Goal: Task Accomplishment & Management: Use online tool/utility

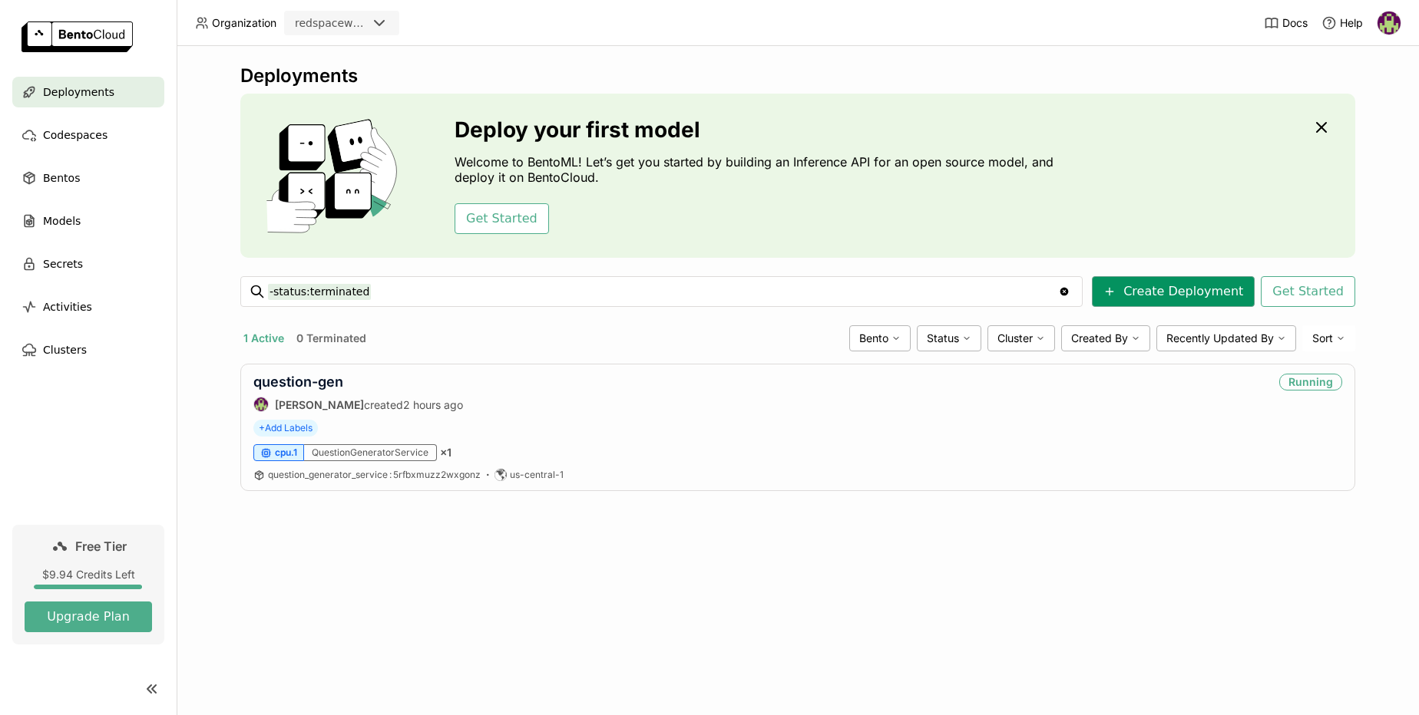
click at [1230, 300] on button "Create Deployment" at bounding box center [1173, 291] width 163 height 31
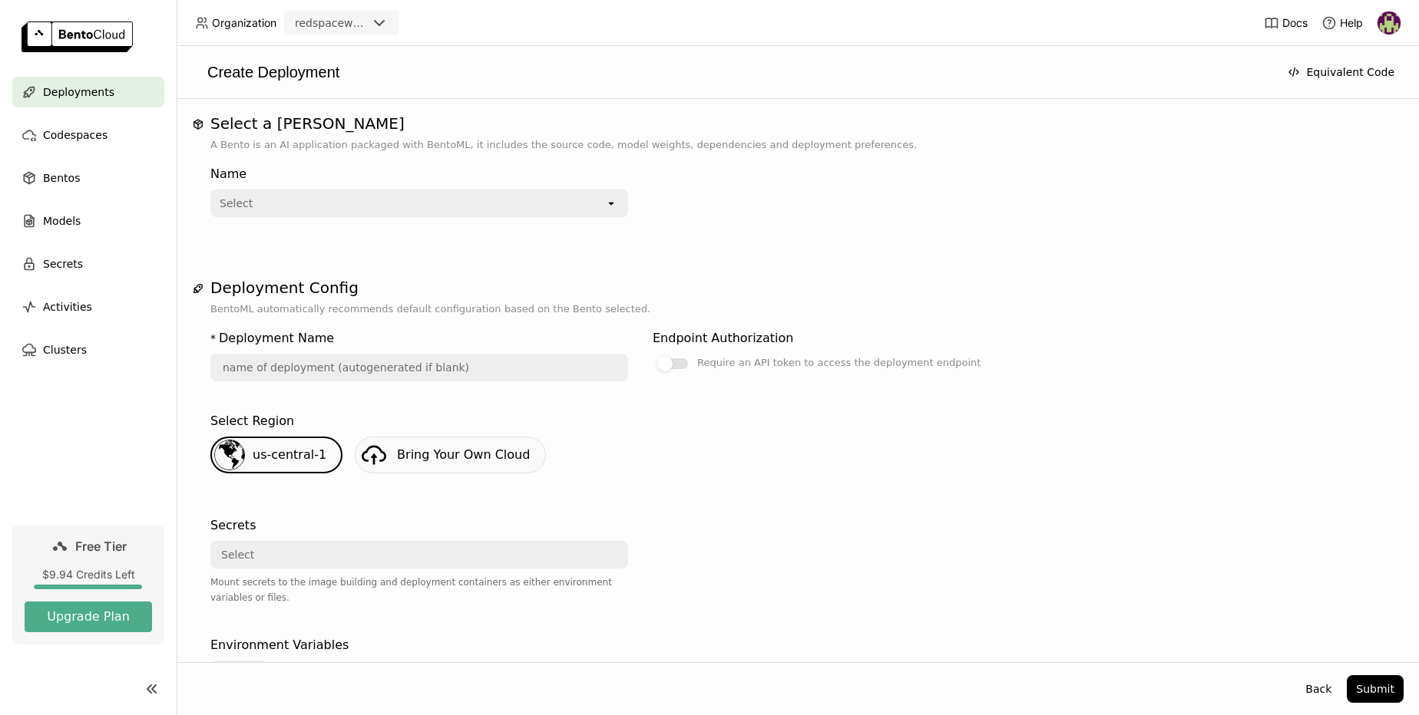
click at [603, 200] on div "Select" at bounding box center [408, 203] width 393 height 25
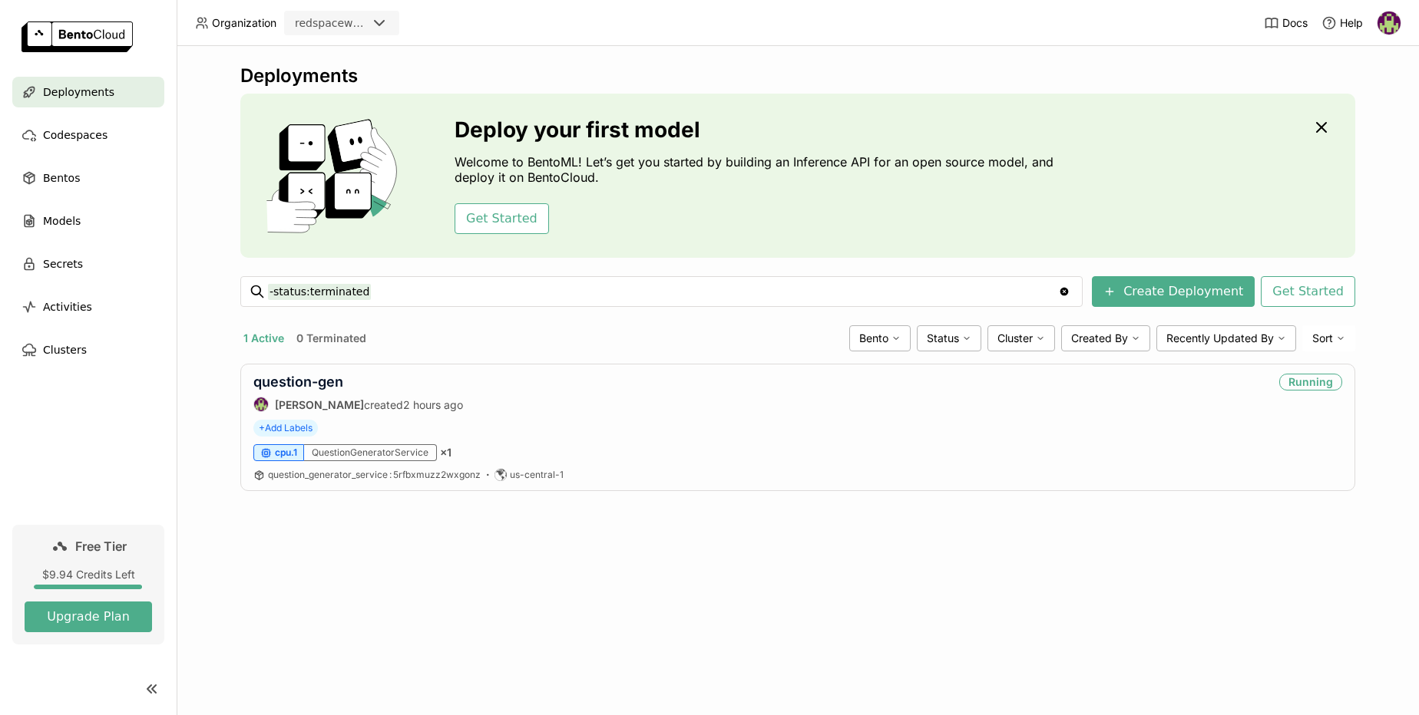
click at [1372, 25] on div "Docs Help" at bounding box center [1331, 22] width 137 height 45
click at [1386, 23] on img at bounding box center [1388, 23] width 23 height 23
click at [1357, 121] on span "Settings" at bounding box center [1358, 124] width 39 height 14
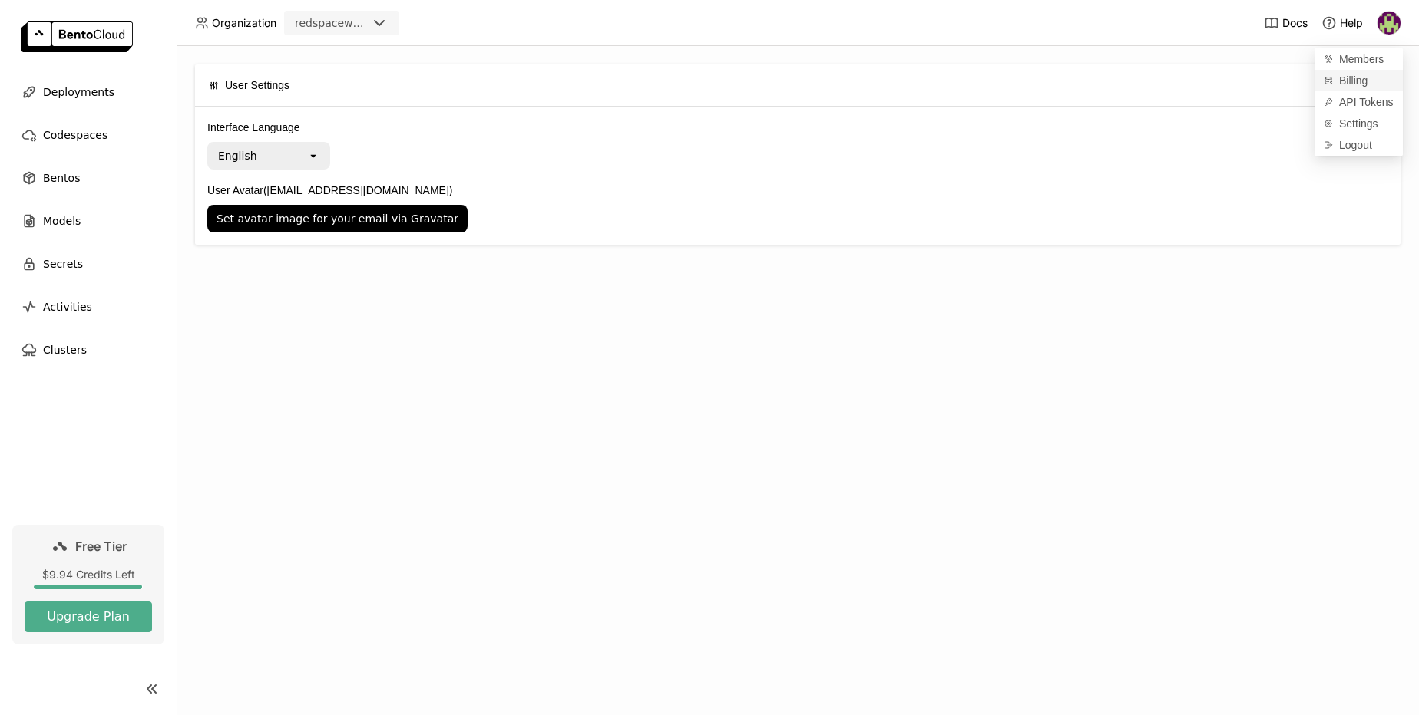
click at [1349, 85] on span "Billing" at bounding box center [1353, 81] width 28 height 14
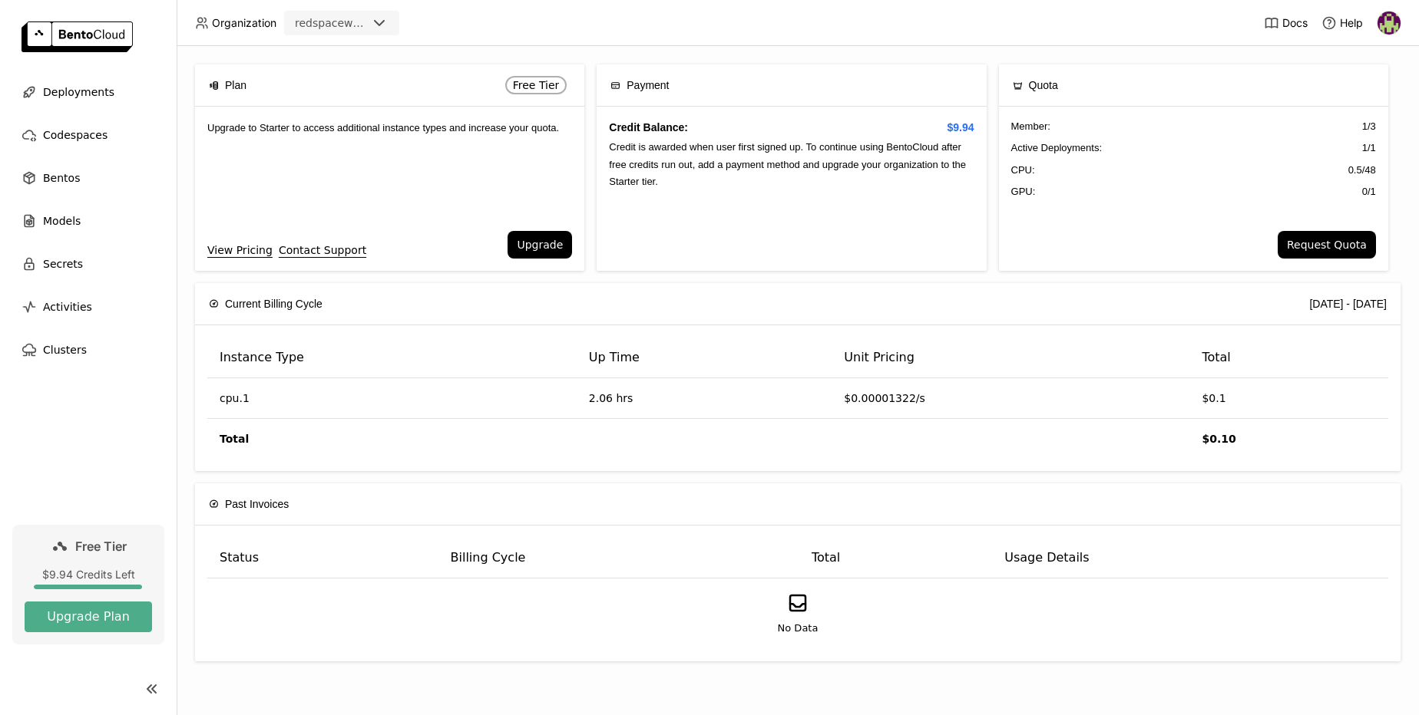
click at [1235, 93] on div "Quota" at bounding box center [1193, 84] width 362 height 41
click at [62, 89] on span "Deployments" at bounding box center [78, 92] width 71 height 18
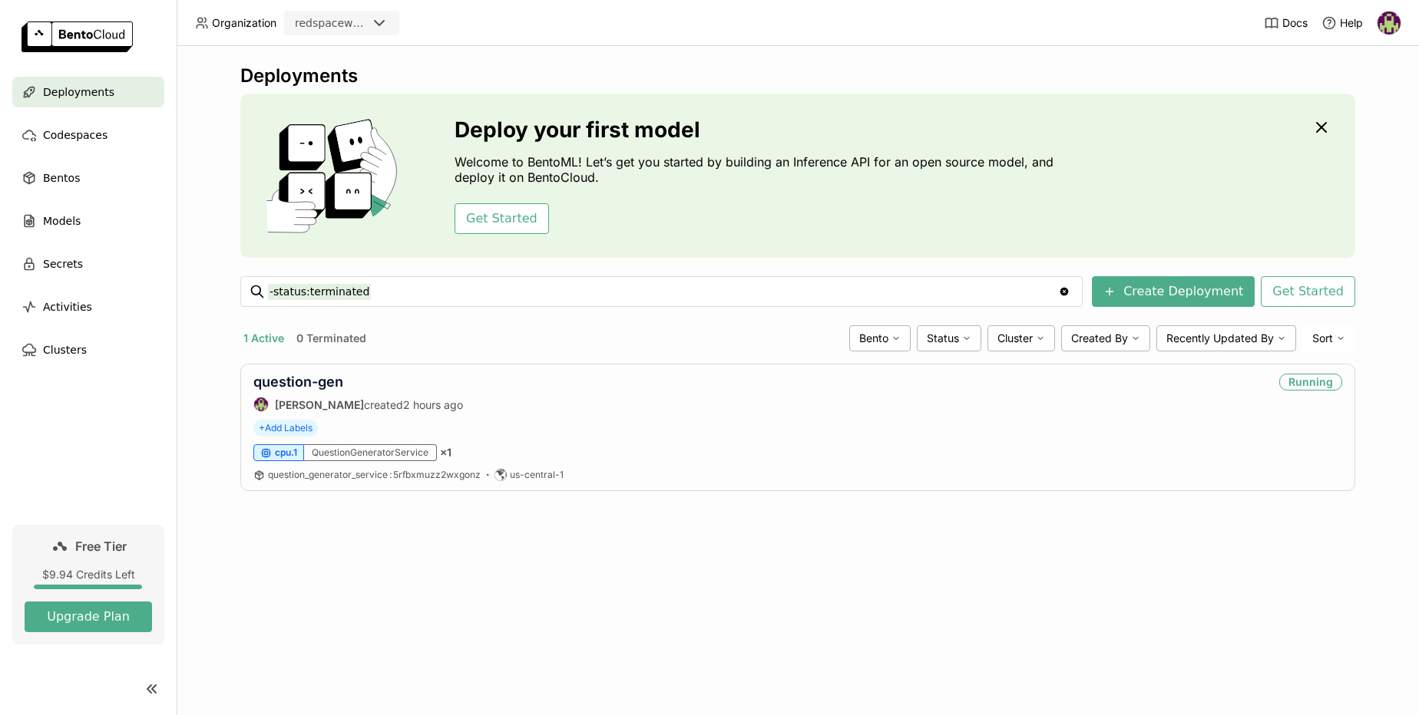
click at [233, 30] on div "Organization redspaceworks" at bounding box center [296, 23] width 239 height 25
click at [46, 98] on span "Deployments" at bounding box center [78, 92] width 71 height 18
click at [324, 385] on link "question-gen" at bounding box center [298, 382] width 90 height 16
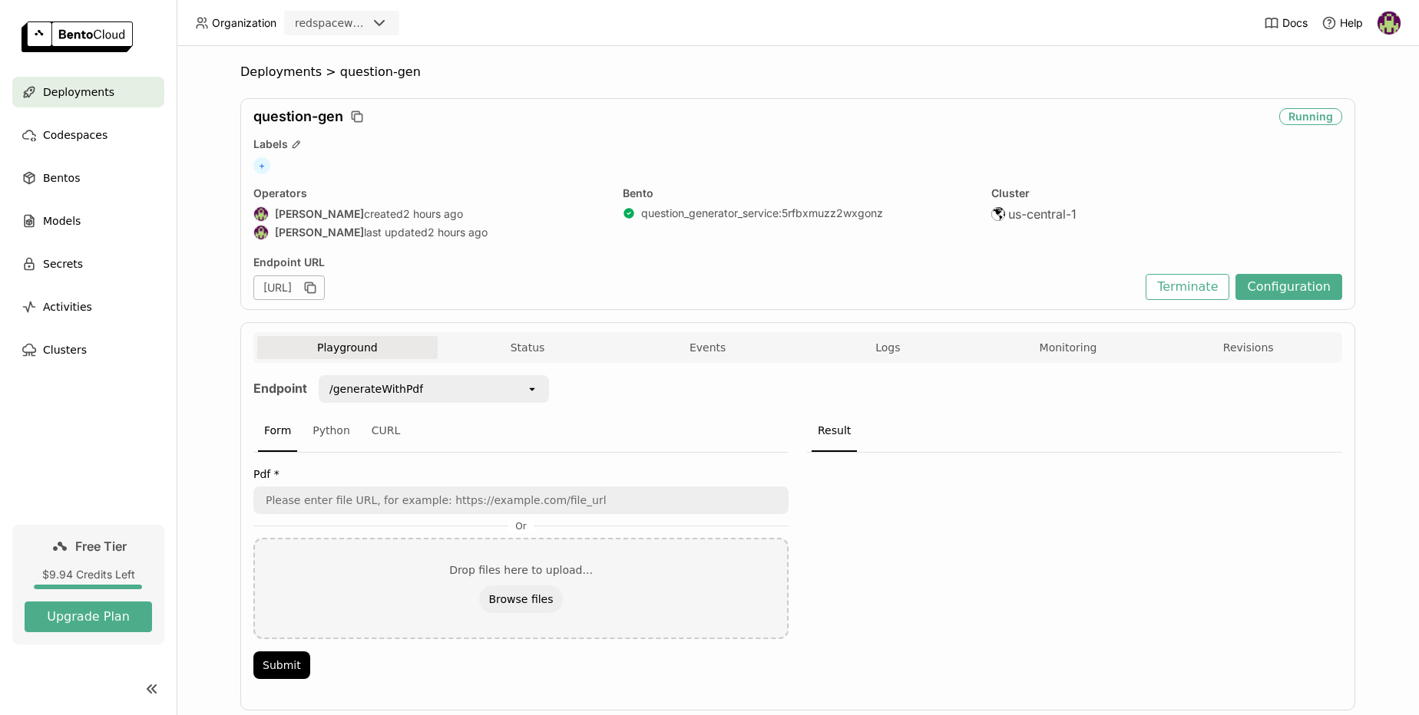
click at [534, 391] on div "open" at bounding box center [536, 389] width 21 height 25
click at [344, 451] on div "/read" at bounding box center [428, 450] width 206 height 15
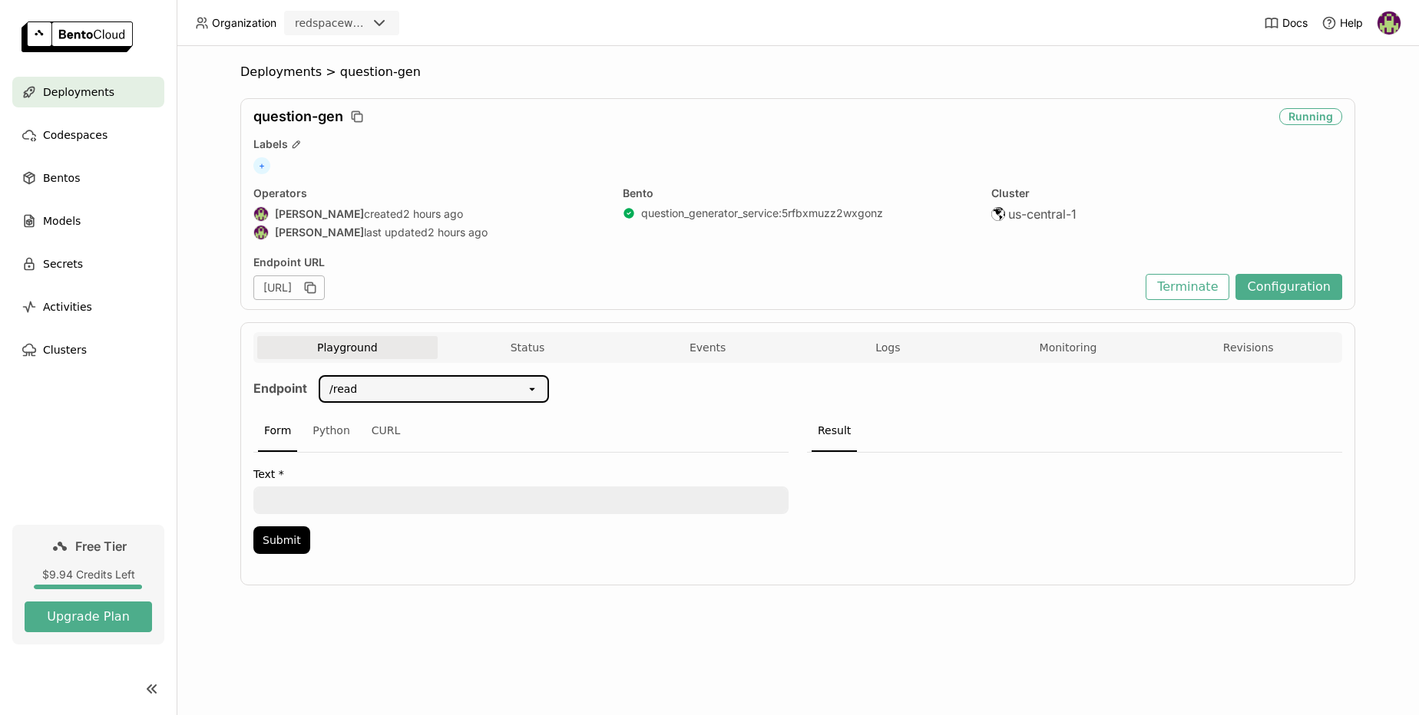
click at [296, 494] on textarea at bounding box center [521, 500] width 532 height 25
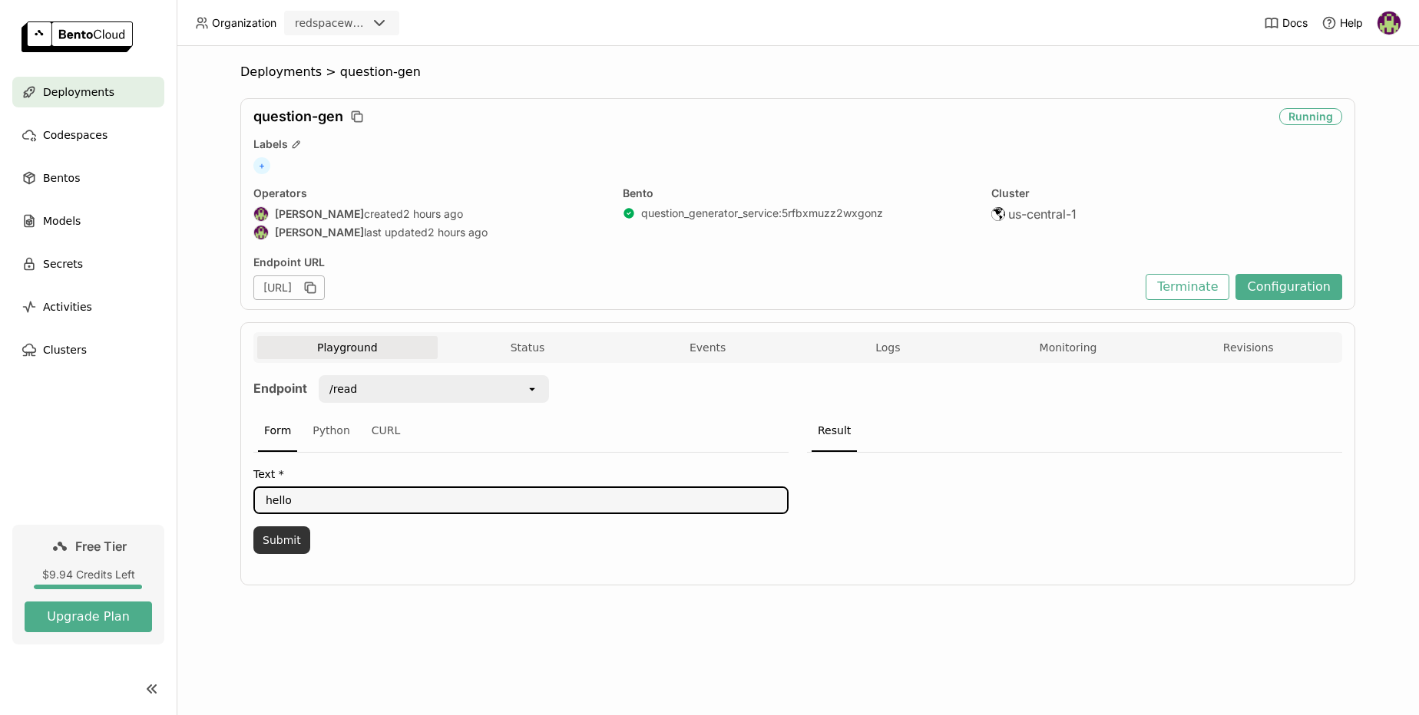
type textarea "hello"
click at [280, 538] on button "Submit" at bounding box center [281, 541] width 57 height 28
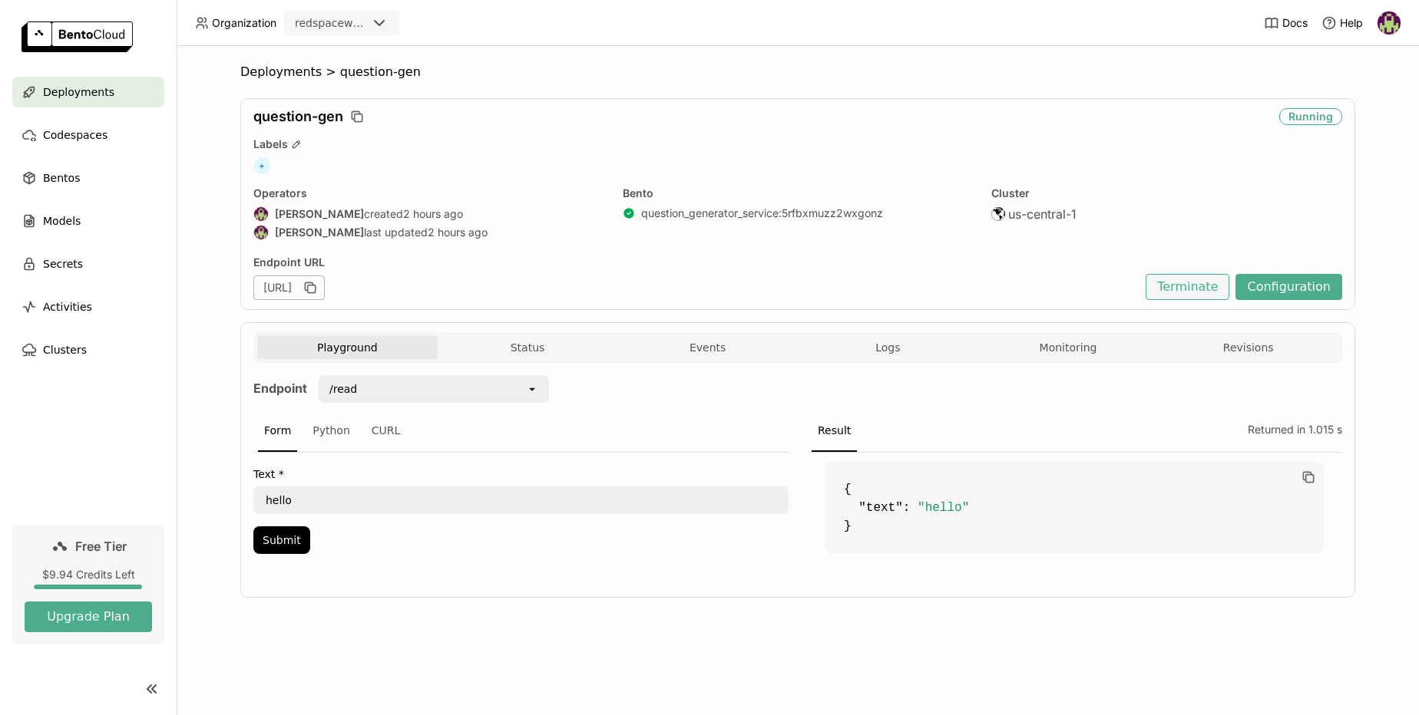
click at [1190, 285] on button "Terminate" at bounding box center [1187, 287] width 84 height 26
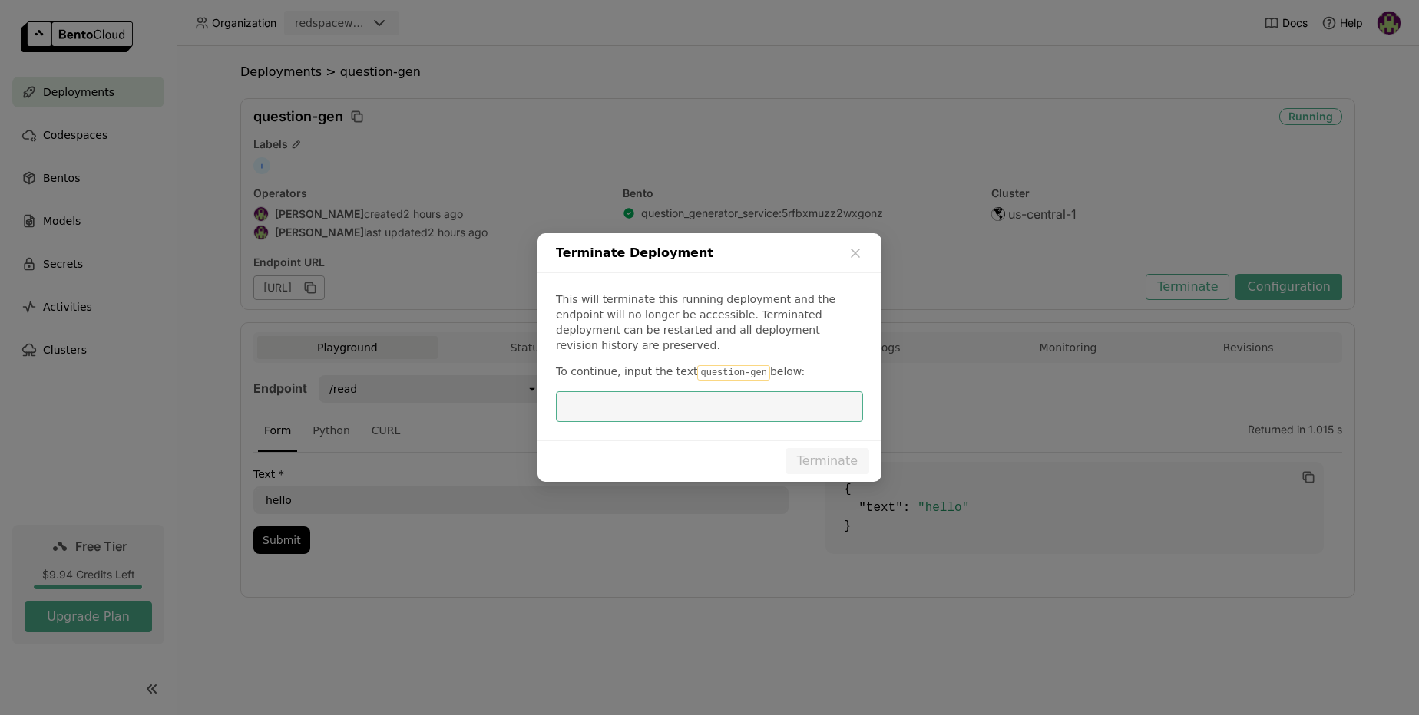
click at [691, 408] on input "dialog" at bounding box center [709, 406] width 289 height 29
click at [726, 366] on code "question-gen" at bounding box center [733, 372] width 72 height 15
drag, startPoint x: 756, startPoint y: 367, endPoint x: 692, endPoint y: 367, distance: 64.5
click at [697, 367] on code "question-gen" at bounding box center [733, 372] width 72 height 15
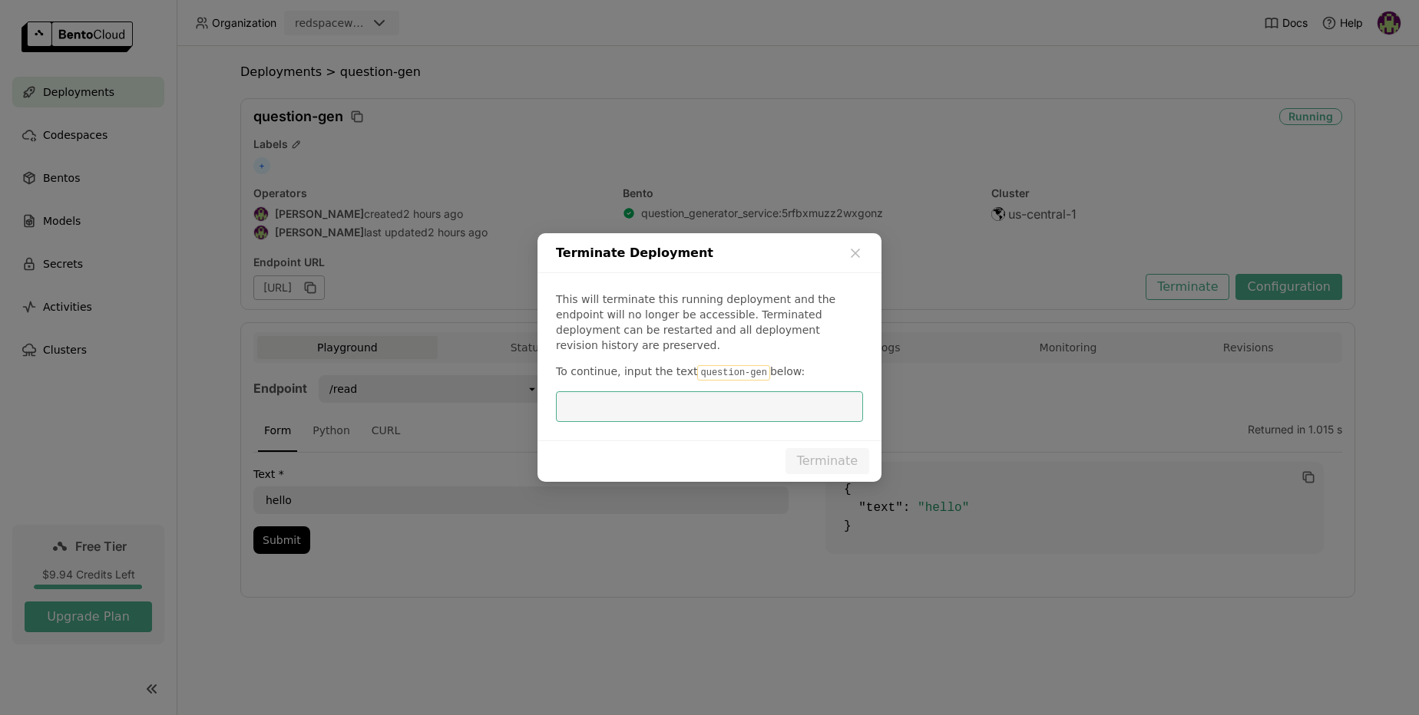
click at [589, 392] on input "dialog" at bounding box center [709, 406] width 289 height 29
paste input "Error: [bentoml-cli] `deploy` failed: request failed with status code 400: {"er…"
type input "Error: [bentoml-cli] `deploy` failed: request failed with status code 400: {"er…"
drag, startPoint x: 758, startPoint y: 364, endPoint x: 690, endPoint y: 368, distance: 67.7
click at [697, 368] on code "question-gen" at bounding box center [733, 372] width 72 height 15
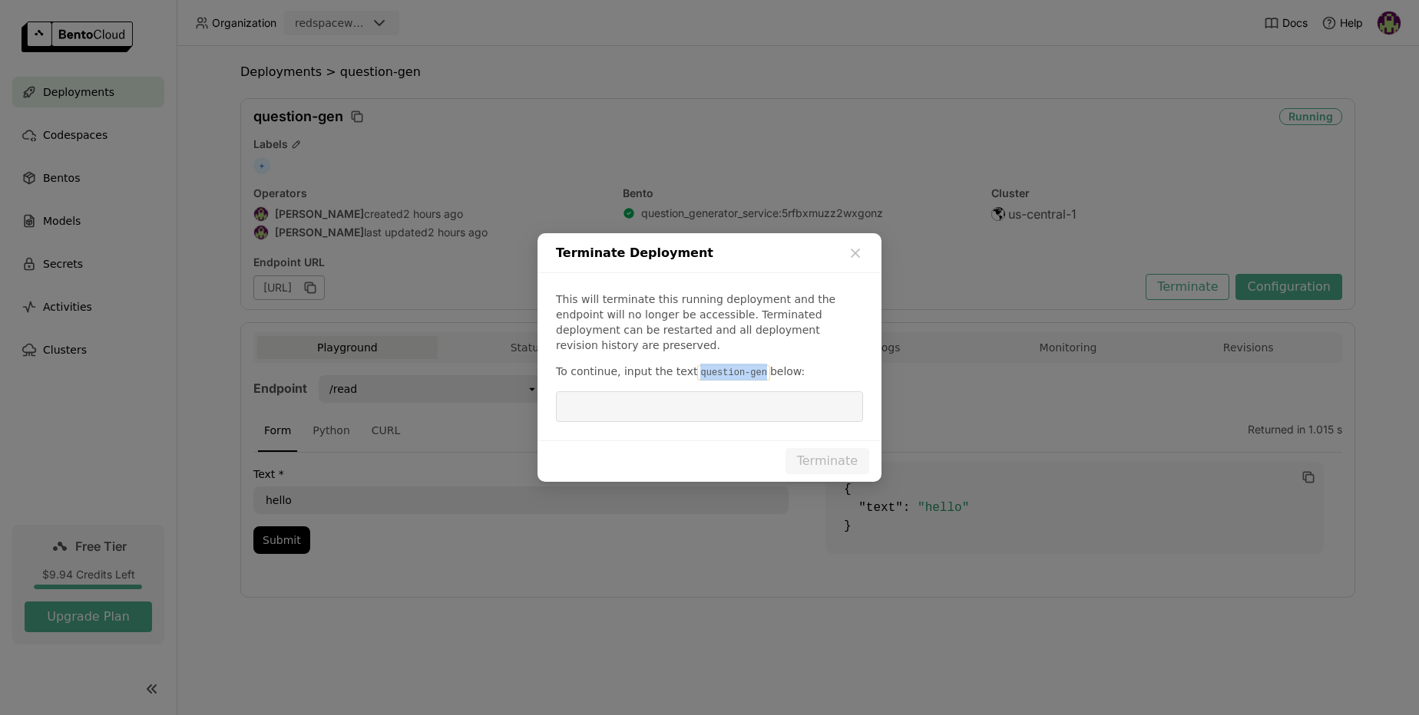
copy code "question-gen"
click at [588, 408] on input "dialog" at bounding box center [709, 406] width 289 height 29
paste input "question-gen"
type input "question-gen"
click at [818, 455] on button "Terminate" at bounding box center [827, 461] width 84 height 26
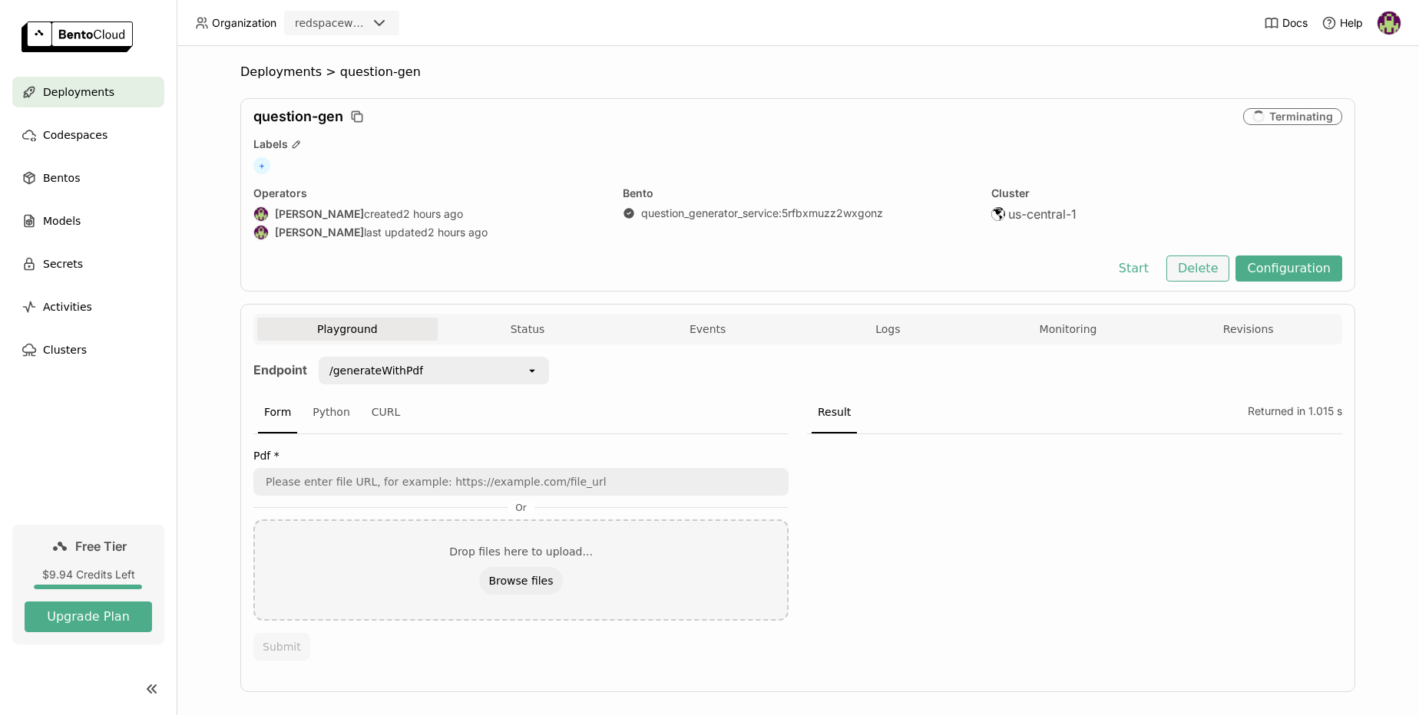
click at [1187, 266] on button "Delete" at bounding box center [1198, 269] width 64 height 26
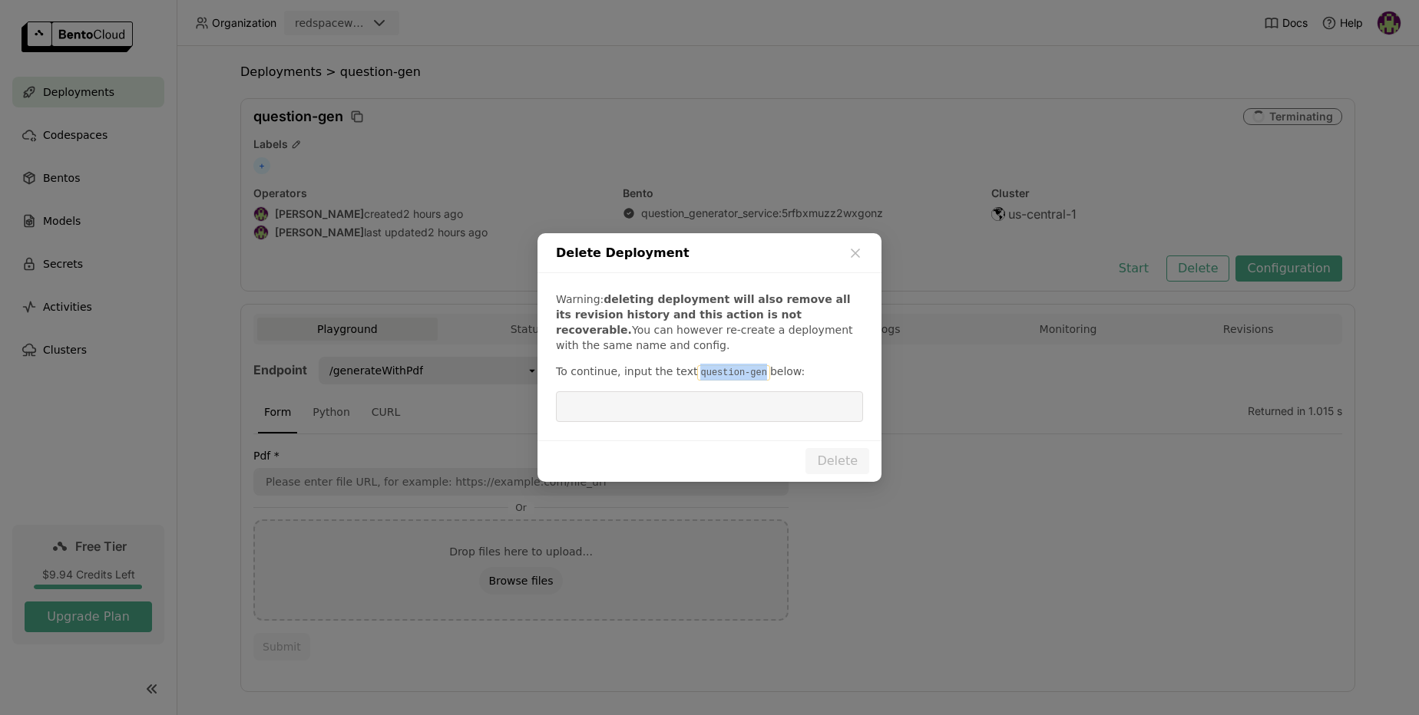
drag, startPoint x: 691, startPoint y: 373, endPoint x: 758, endPoint y: 372, distance: 67.6
click at [758, 372] on code "question-gen" at bounding box center [733, 372] width 72 height 15
copy code "question-gen"
click at [583, 413] on input "dialog" at bounding box center [709, 406] width 289 height 29
paste input "question-gen"
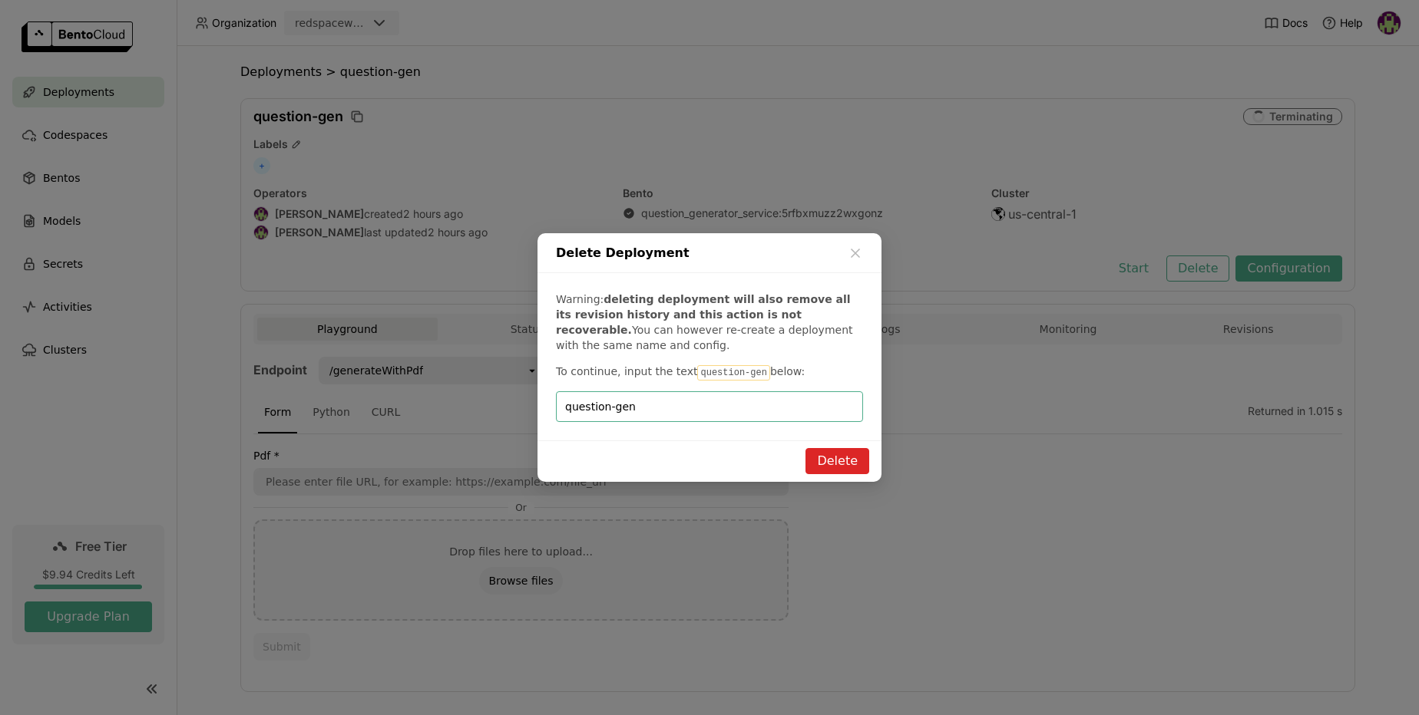
type input "question-gen"
click at [824, 464] on button "Delete" at bounding box center [837, 461] width 64 height 26
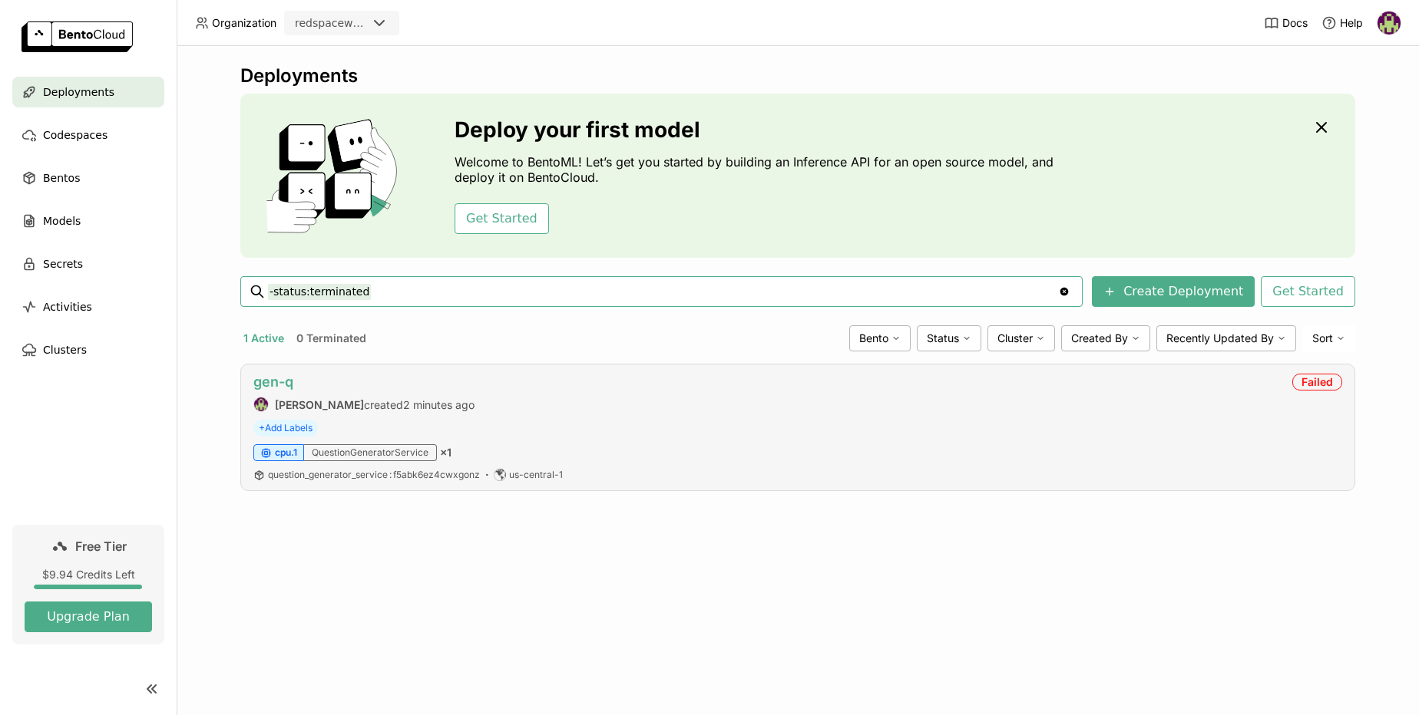
click at [282, 383] on link "gen-q" at bounding box center [273, 382] width 40 height 16
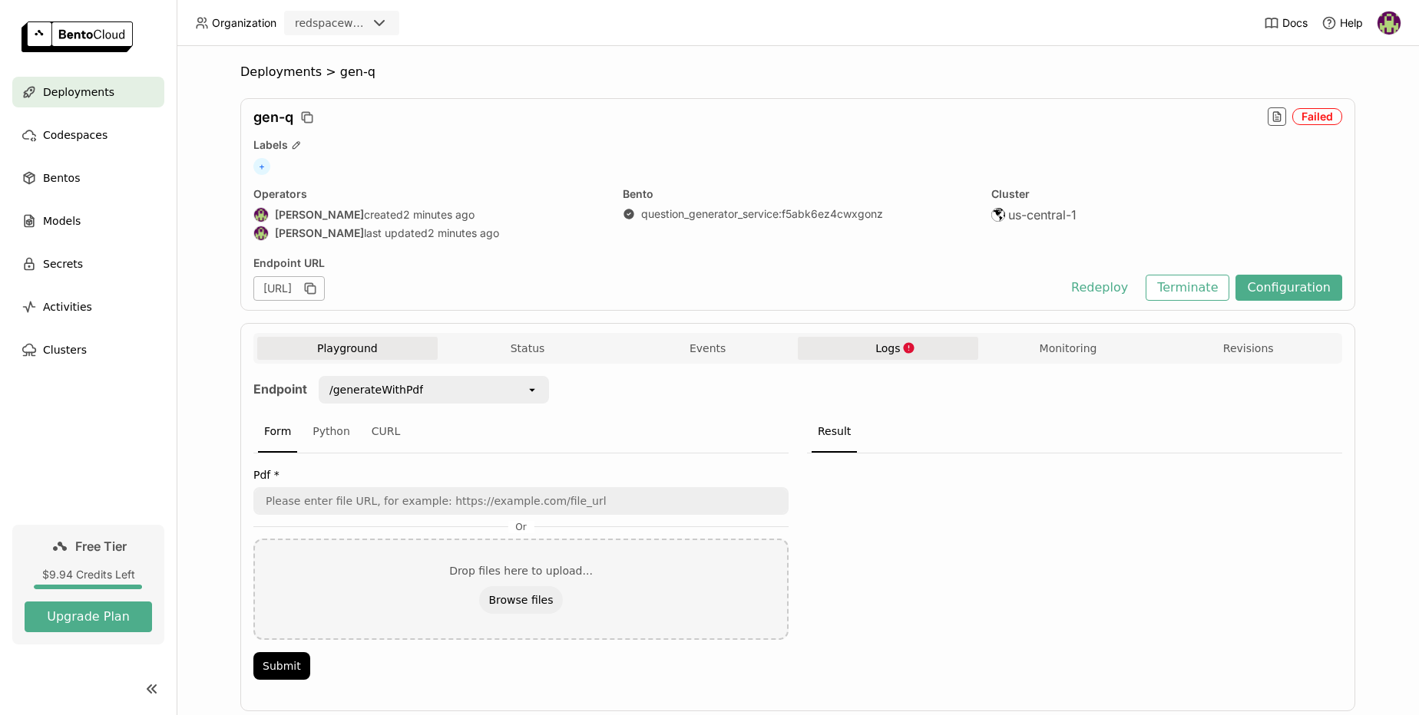
click at [890, 352] on span "Logs" at bounding box center [887, 349] width 25 height 14
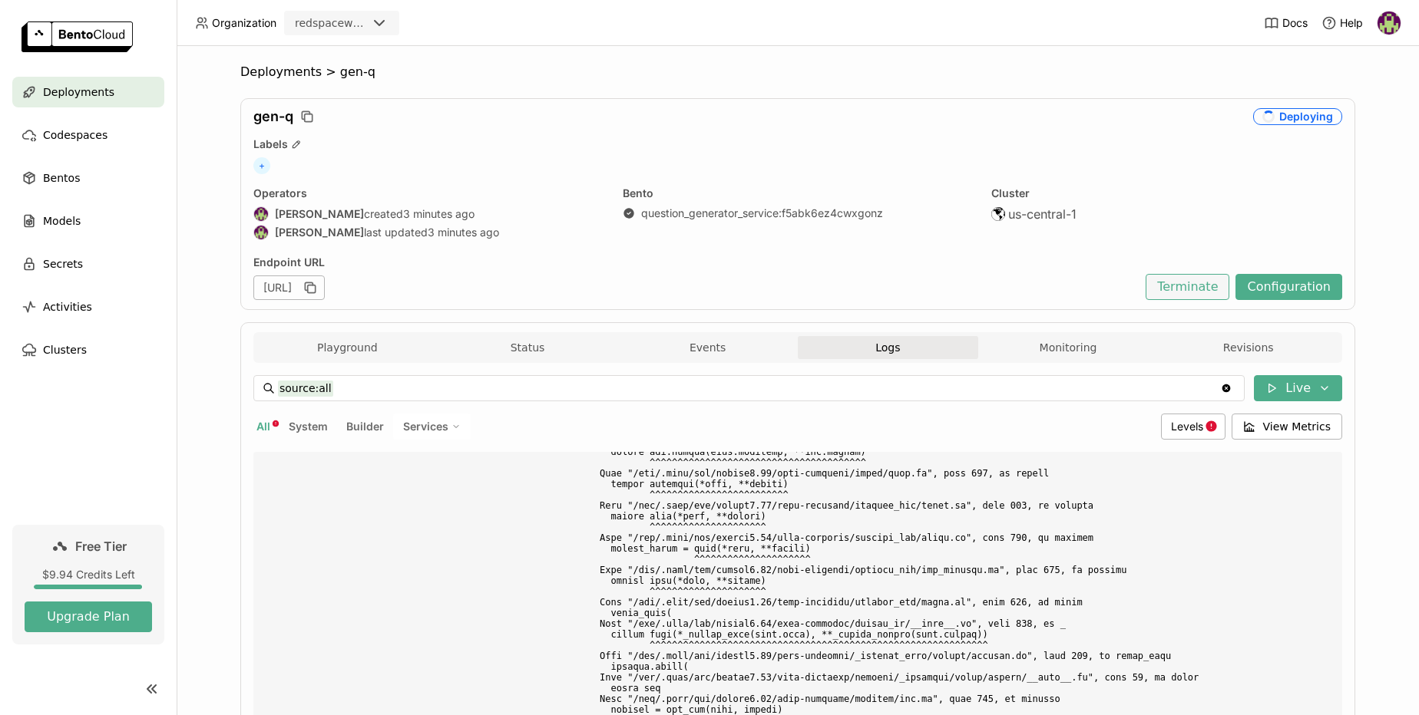
click at [1182, 285] on button "Terminate" at bounding box center [1187, 287] width 84 height 26
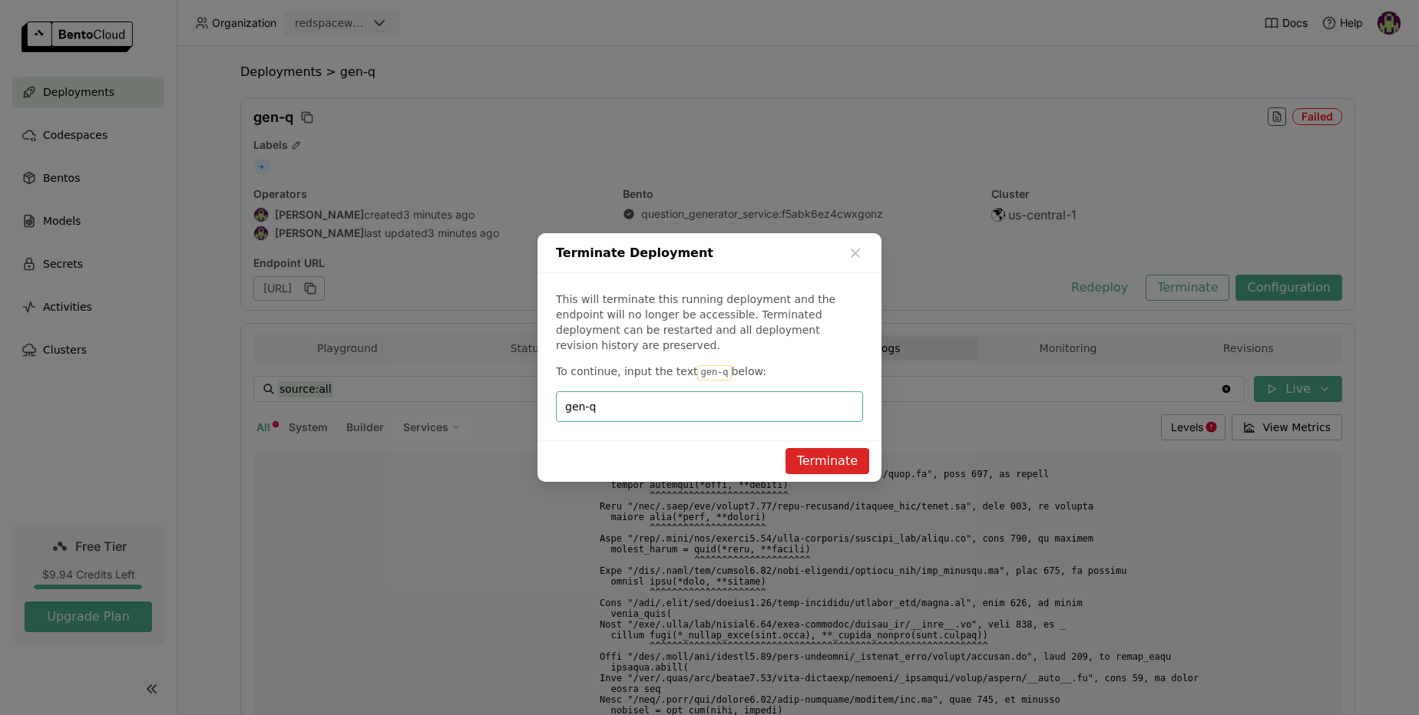
type input "gen-q"
click at [811, 458] on button "Terminate" at bounding box center [827, 461] width 84 height 26
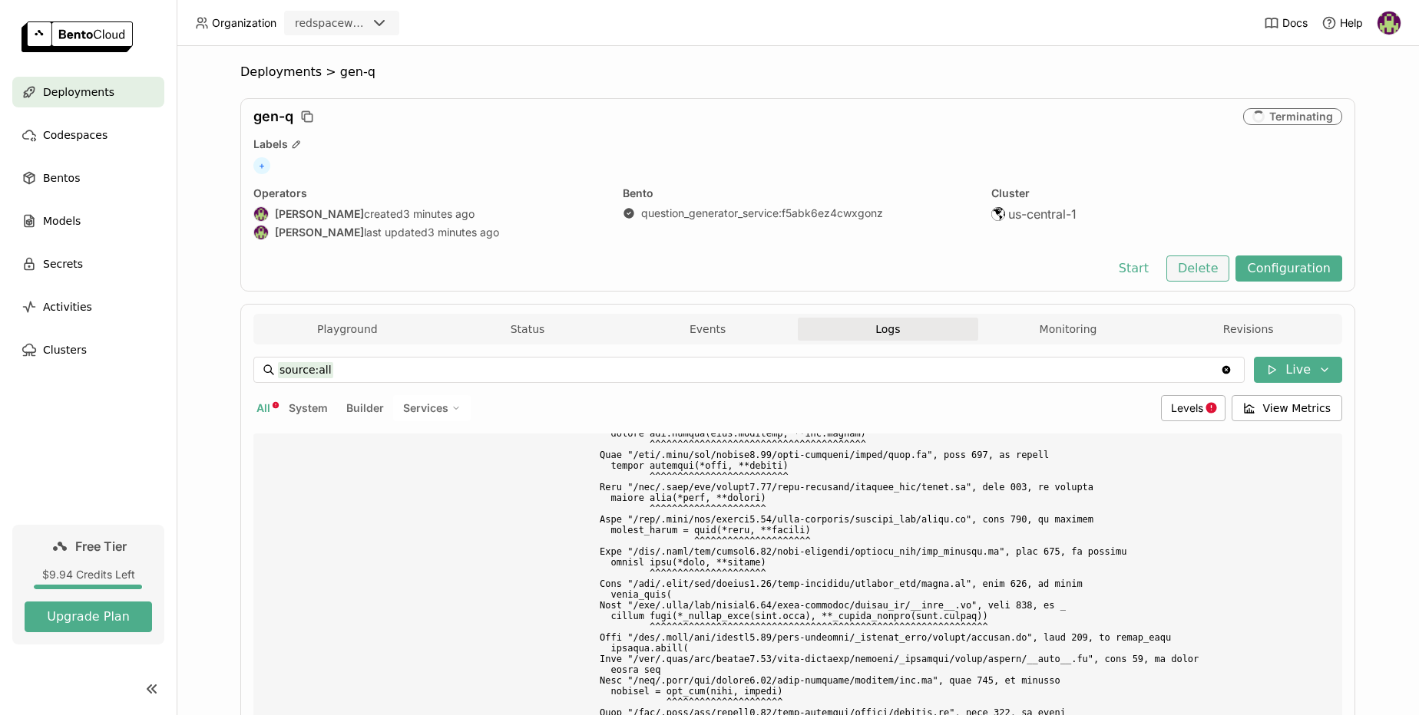
click at [1184, 272] on button "Delete" at bounding box center [1198, 269] width 64 height 26
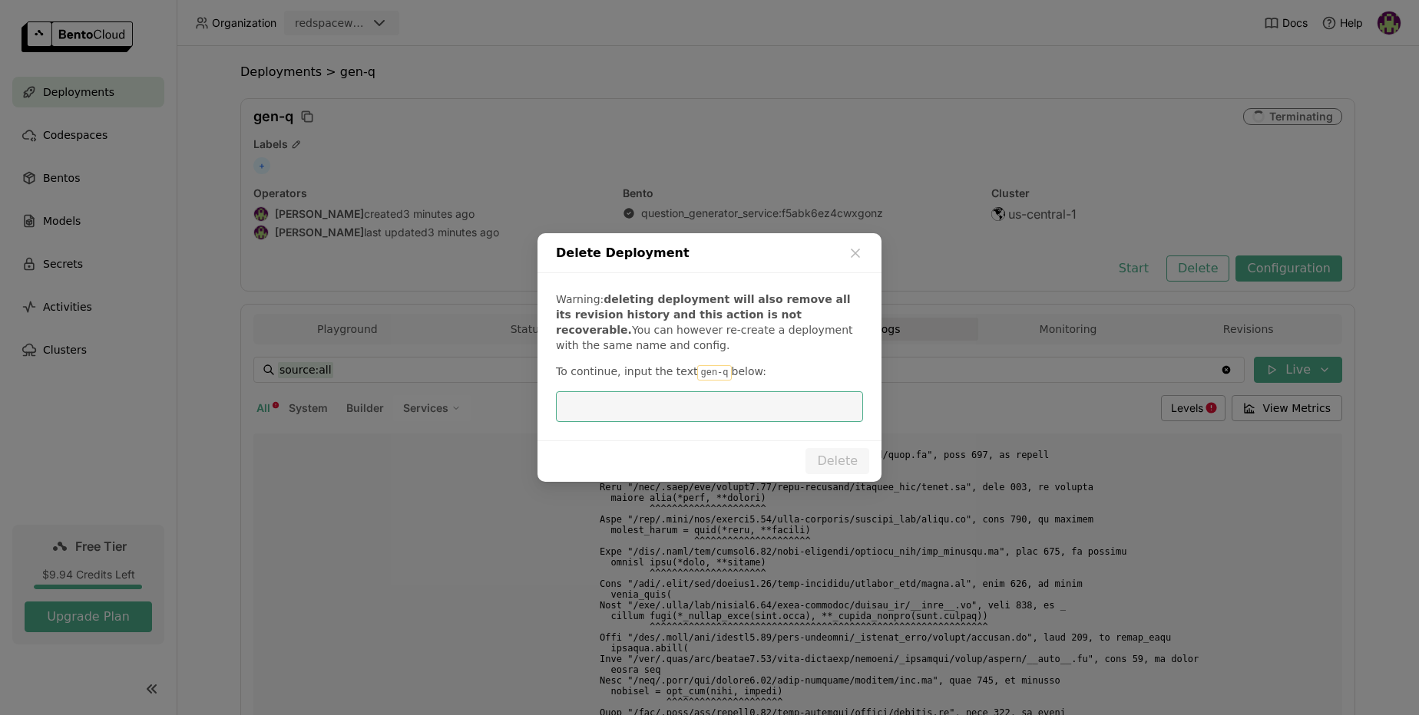
click at [630, 407] on input "dialog" at bounding box center [709, 406] width 289 height 29
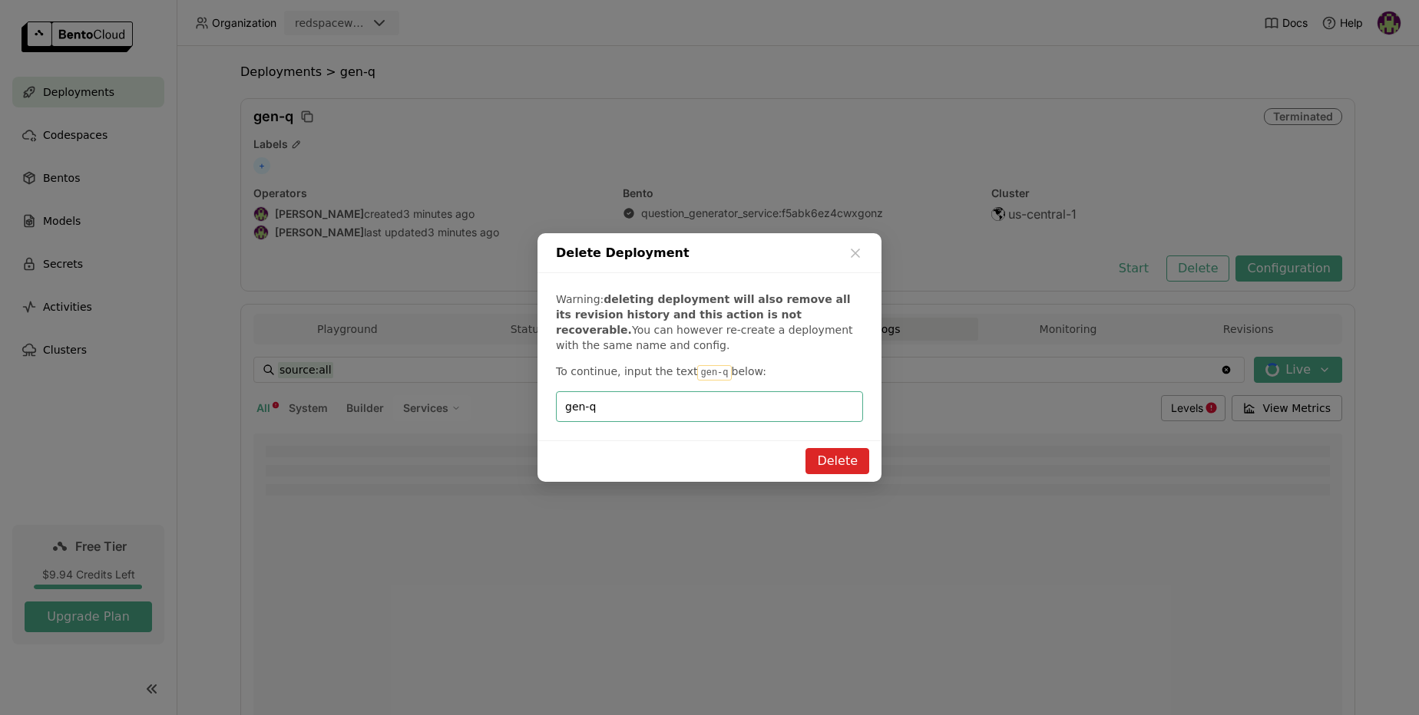
type input "gen-q"
click at [834, 459] on button "Delete" at bounding box center [837, 461] width 64 height 26
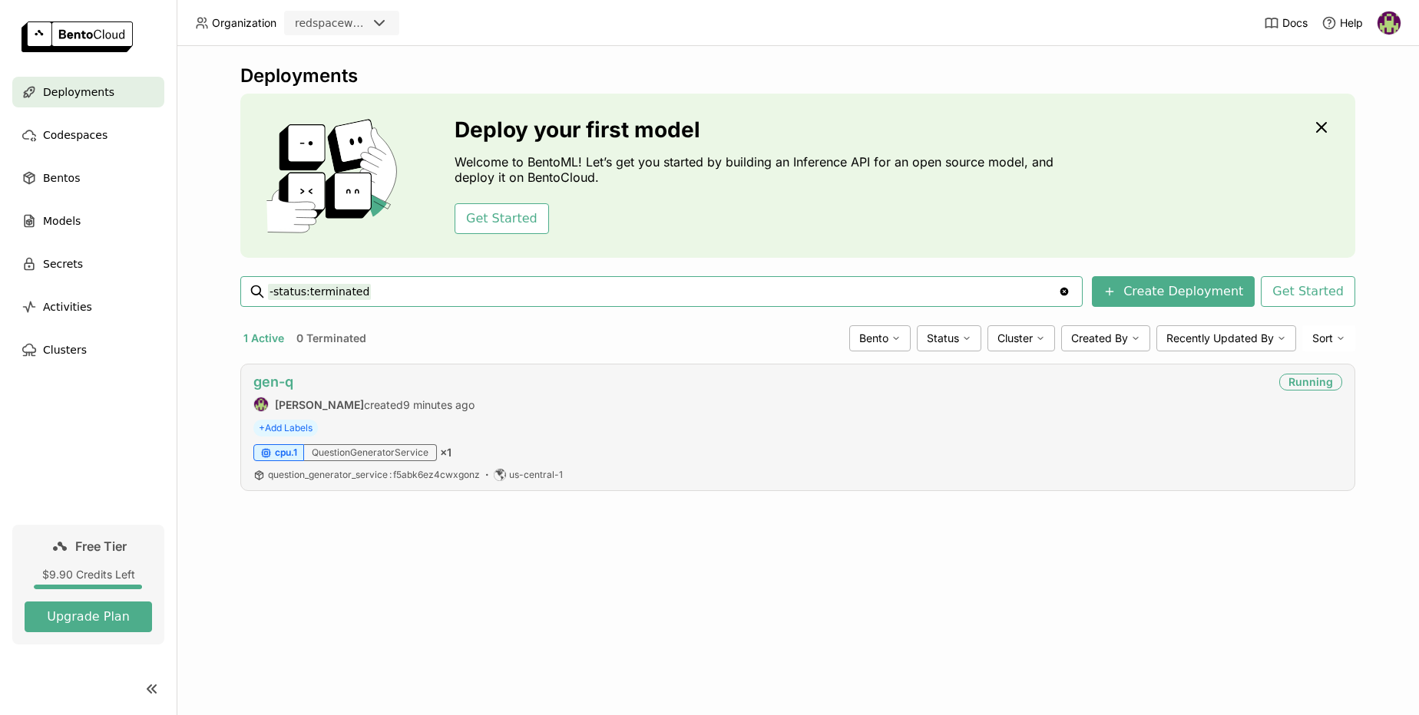
click at [276, 382] on link "gen-q" at bounding box center [273, 382] width 40 height 16
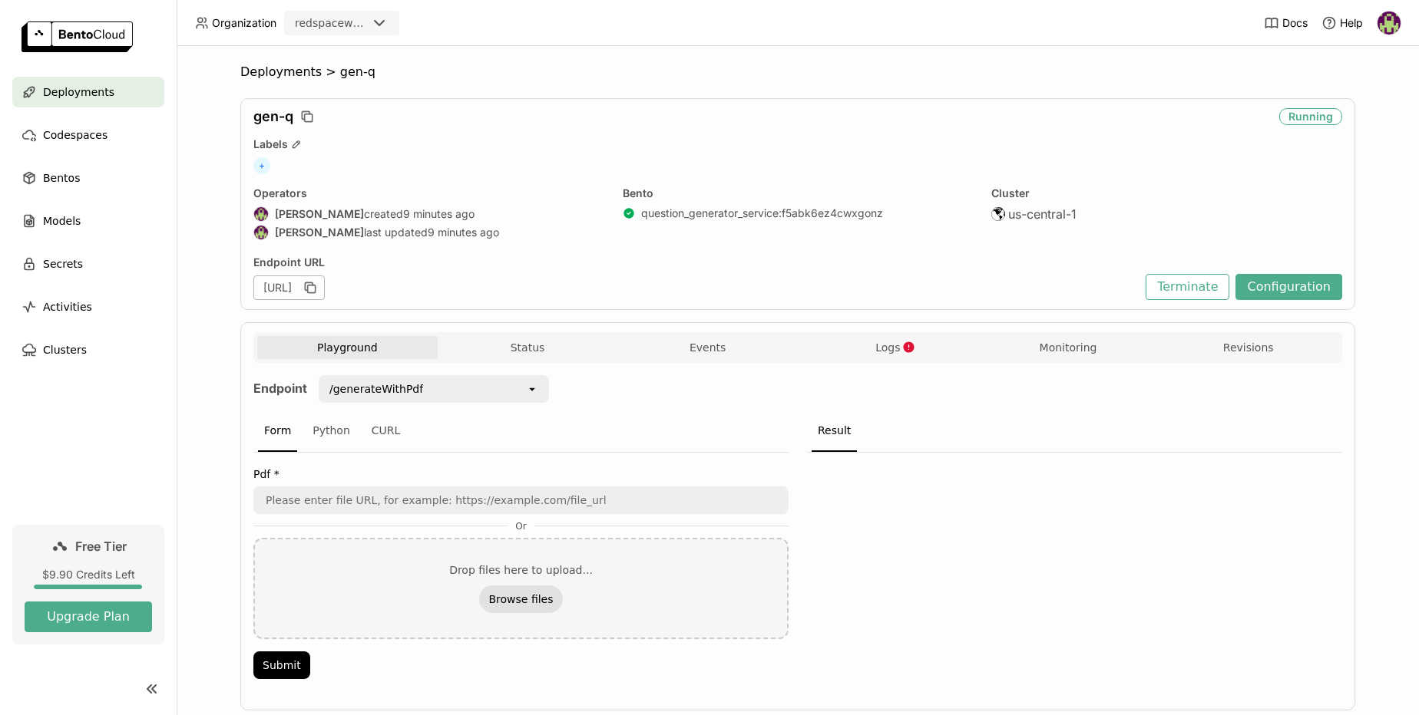
click at [507, 586] on button "Browse files" at bounding box center [520, 600] width 83 height 28
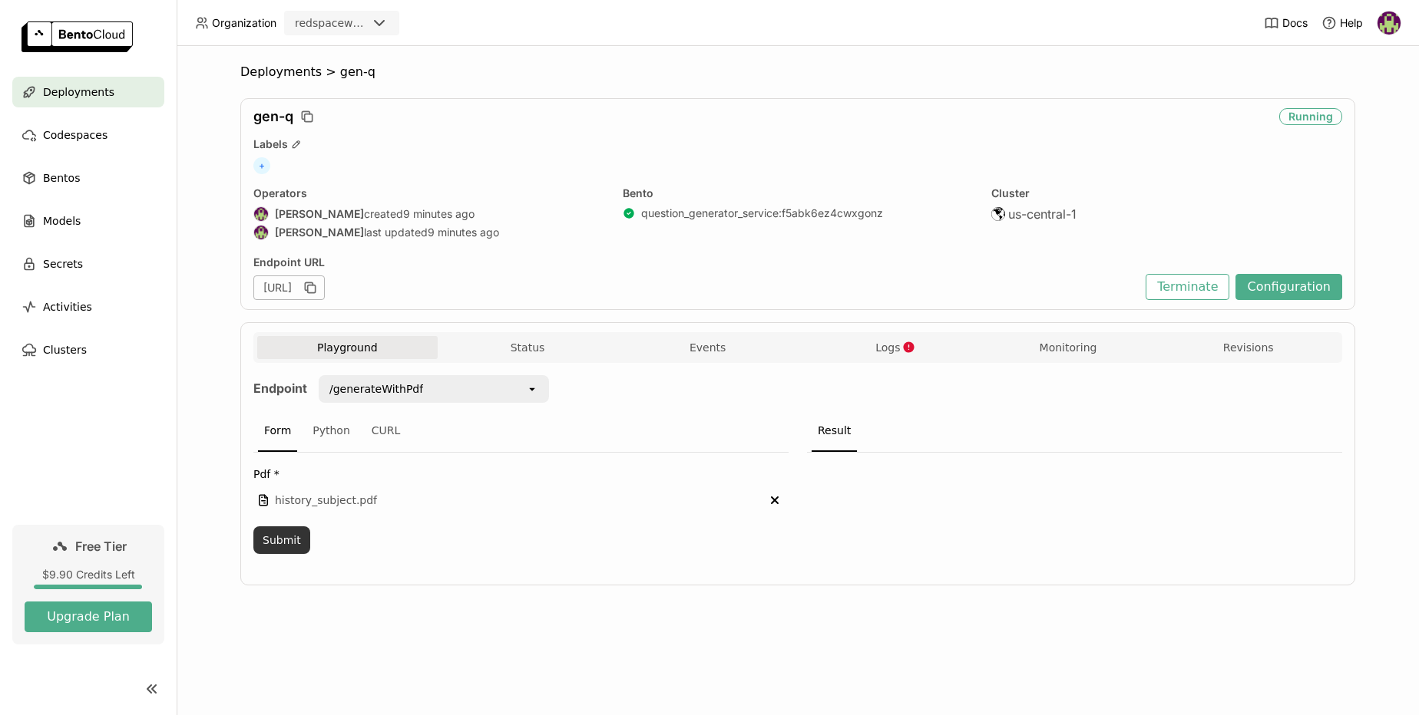
click at [277, 537] on button "Submit" at bounding box center [281, 541] width 57 height 28
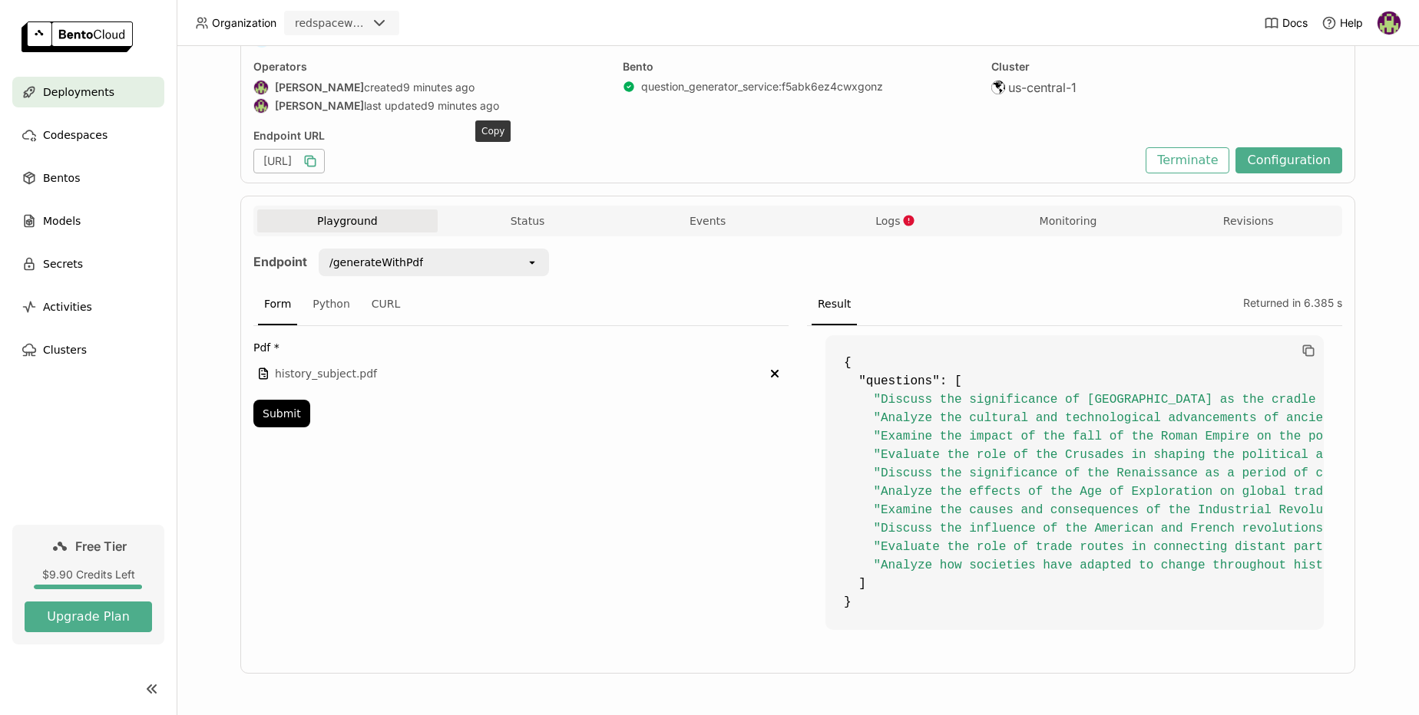
click at [318, 154] on icon "button" at bounding box center [309, 161] width 15 height 15
